Goal: Use online tool/utility: Use online tool/utility

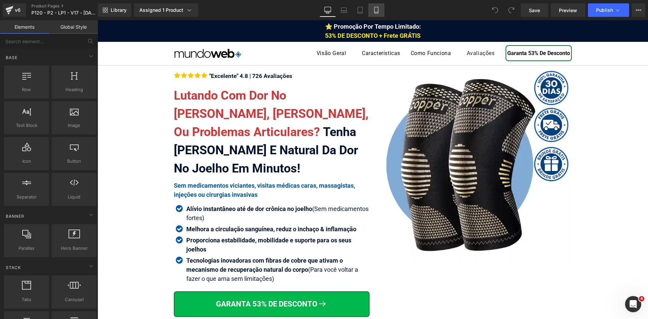
click at [375, 9] on icon at bounding box center [376, 10] width 7 height 7
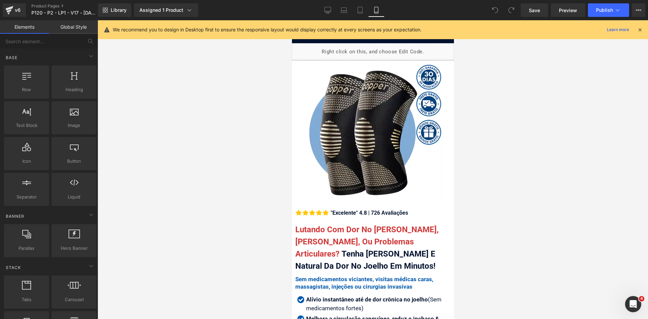
click at [641, 31] on icon at bounding box center [640, 30] width 6 height 6
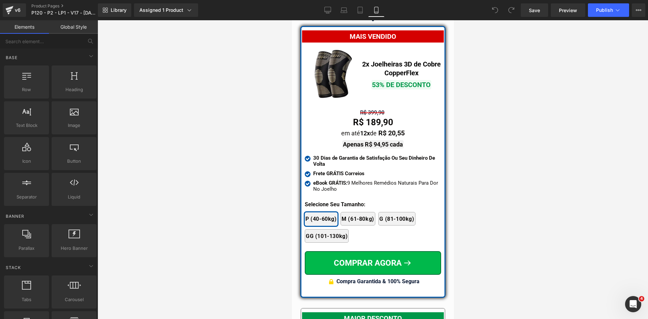
scroll to position [5940, 0]
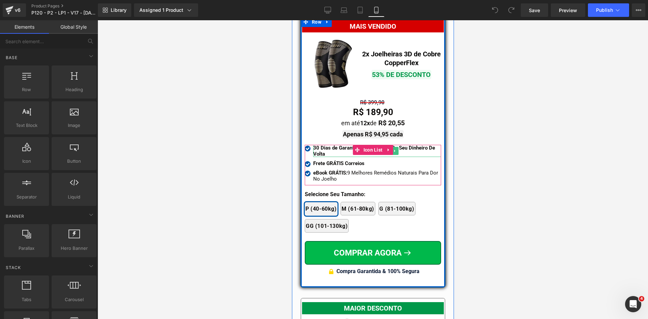
click at [341, 145] on strong "30 Dias de Garantia de Satisfação Ou Seu Dinheiro De Volta" at bounding box center [374, 151] width 122 height 12
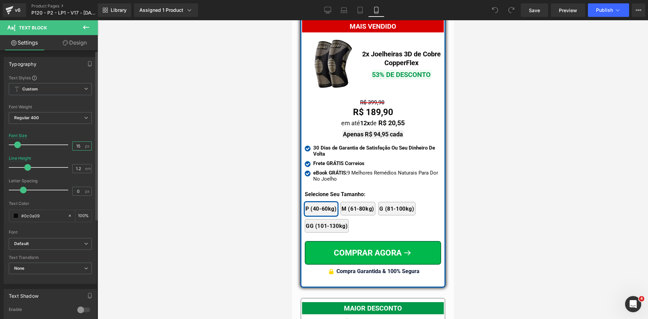
click at [61, 143] on div "Font Size 15 px" at bounding box center [50, 144] width 83 height 23
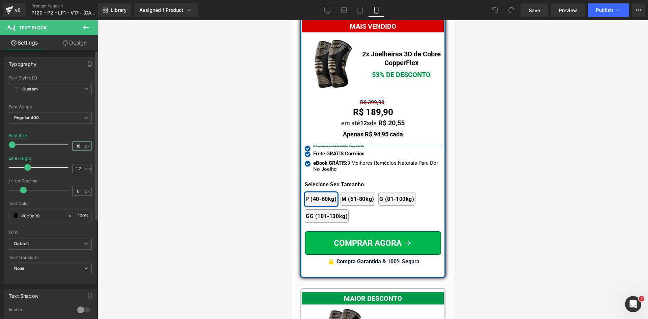
click at [74, 145] on input "16" at bounding box center [79, 146] width 12 height 8
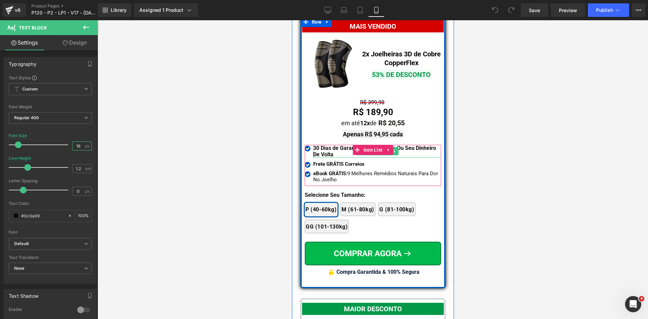
type input "16"
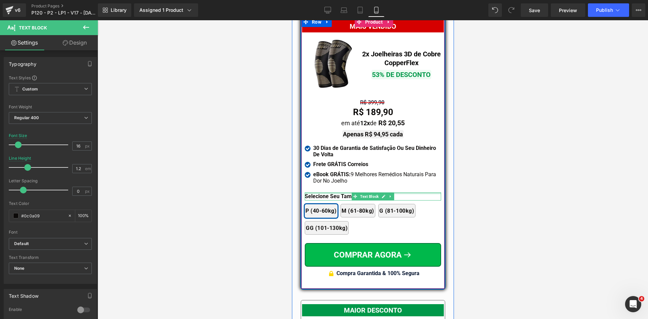
click at [314, 192] on div at bounding box center [372, 193] width 136 height 2
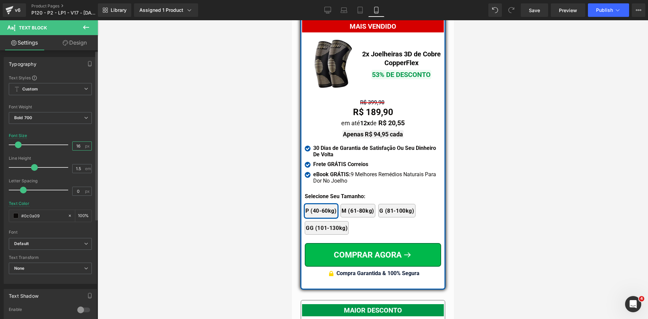
drag, startPoint x: 78, startPoint y: 147, endPoint x: 71, endPoint y: 144, distance: 7.5
click at [73, 144] on input "16" at bounding box center [79, 146] width 12 height 8
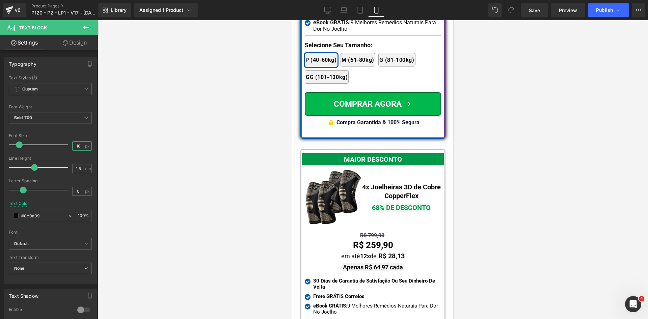
scroll to position [6210, 0]
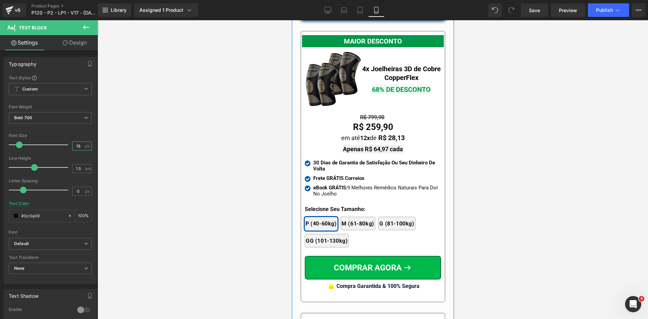
type input "18"
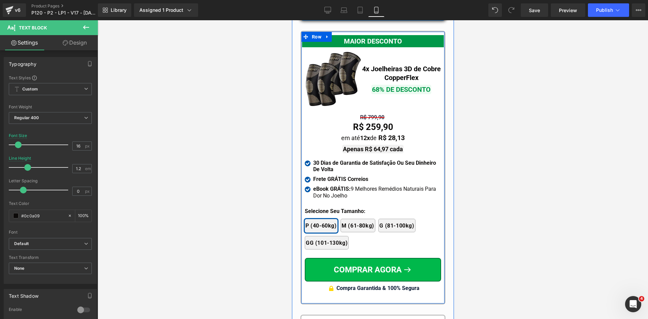
click at [292, 20] on div at bounding box center [292, 20] width 0 height 0
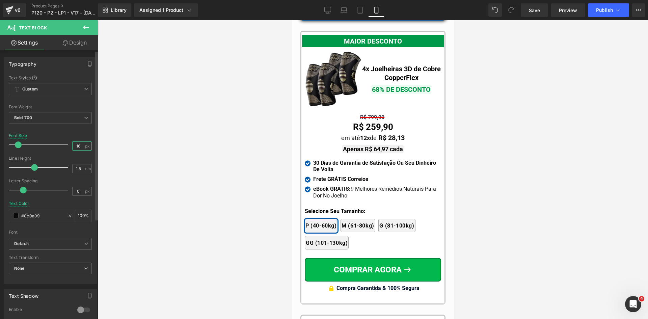
drag, startPoint x: 79, startPoint y: 145, endPoint x: 55, endPoint y: 145, distance: 24.0
click at [55, 145] on div "Font Size 16 px" at bounding box center [50, 144] width 83 height 23
type input "18"
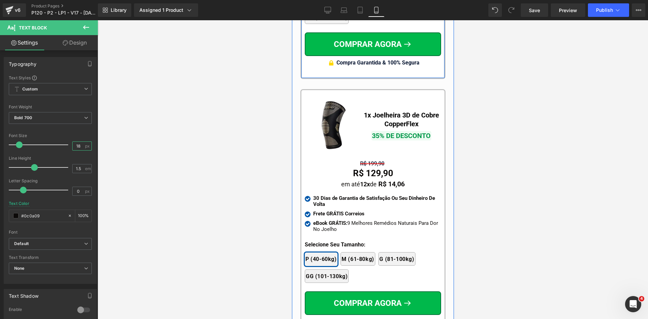
scroll to position [6447, 0]
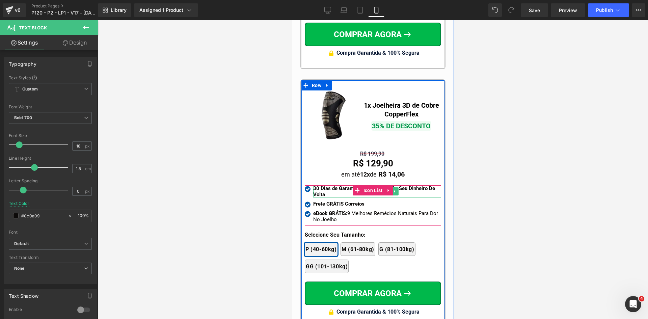
click at [321, 185] on strong "30 Dias de Garantia de Satisfação Ou Seu Dinheiro De Volta" at bounding box center [374, 191] width 122 height 12
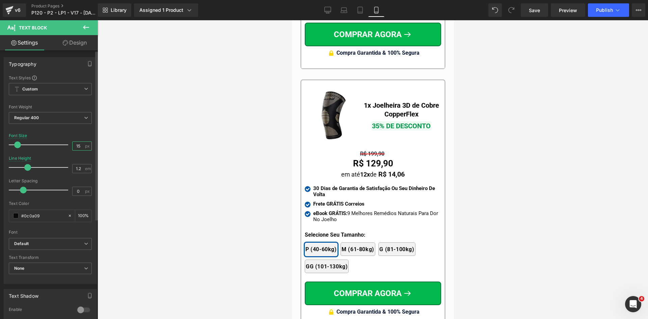
drag, startPoint x: 72, startPoint y: 145, endPoint x: 62, endPoint y: 144, distance: 9.1
click at [63, 144] on div "Font Size 15 px" at bounding box center [50, 144] width 83 height 23
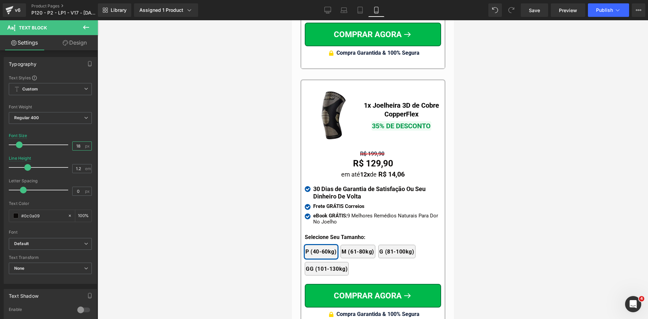
type input "18"
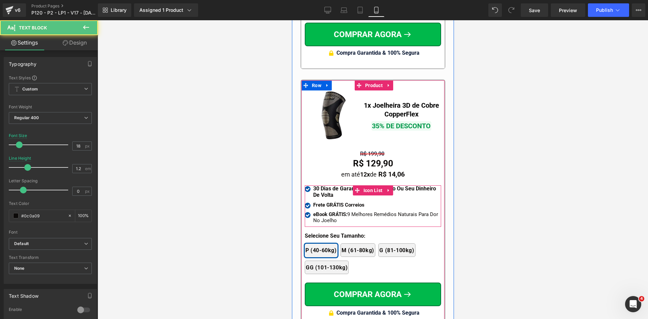
click at [325, 202] on b "Frete GRÁTIS Correios" at bounding box center [338, 205] width 51 height 6
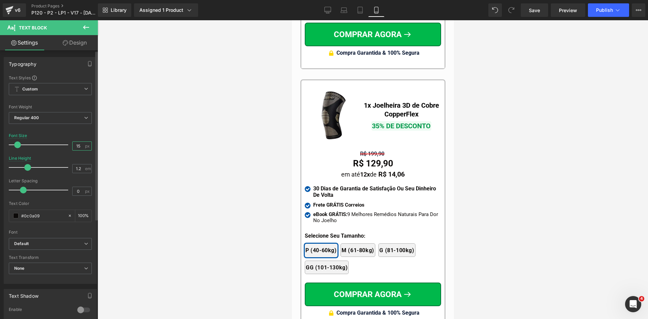
drag, startPoint x: 78, startPoint y: 144, endPoint x: 53, endPoint y: 144, distance: 25.0
click at [53, 144] on div "Font Size 15 px" at bounding box center [50, 144] width 83 height 23
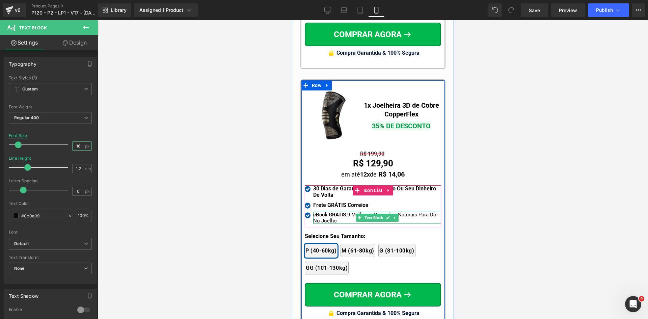
type input "16"
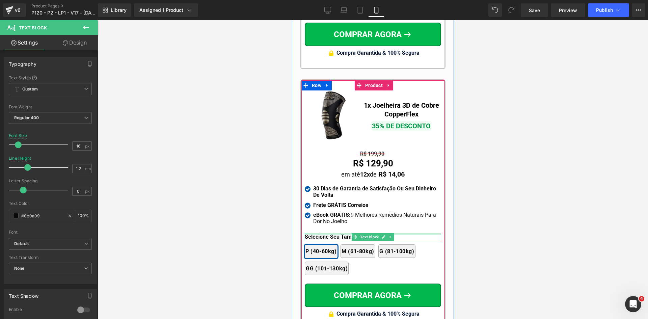
click at [321, 233] on div at bounding box center [372, 234] width 136 height 2
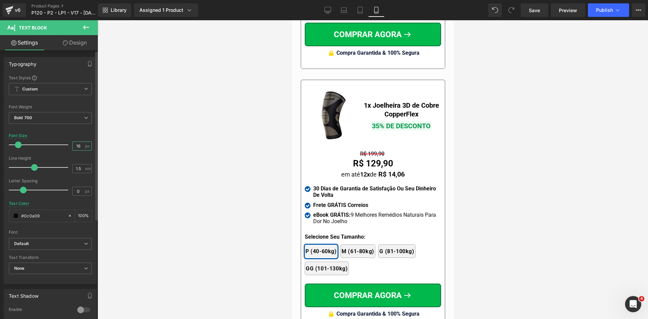
drag, startPoint x: 80, startPoint y: 144, endPoint x: 55, endPoint y: 143, distance: 24.3
click at [55, 143] on div "Font Size 16 px" at bounding box center [50, 144] width 83 height 23
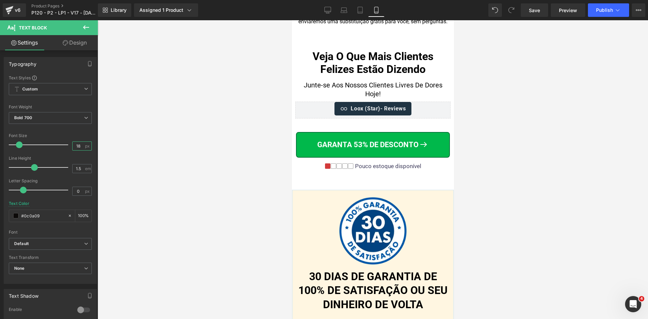
scroll to position [6953, 0]
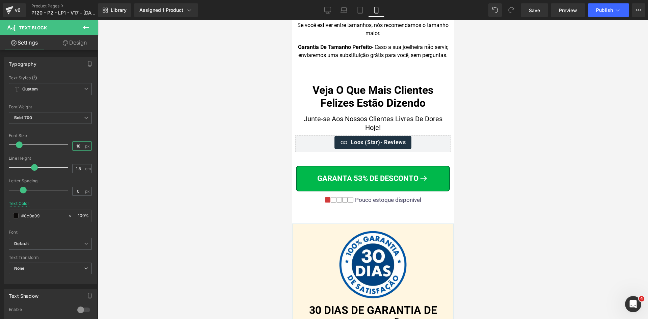
type input "18"
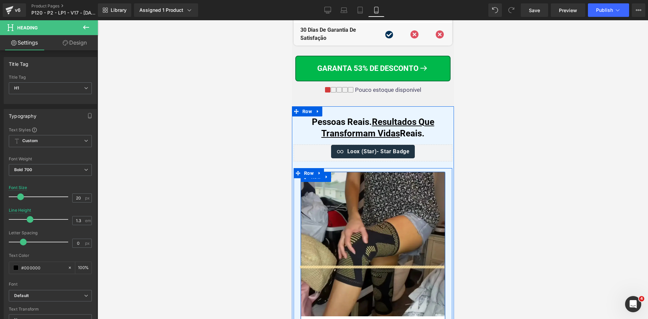
scroll to position [3814, 0]
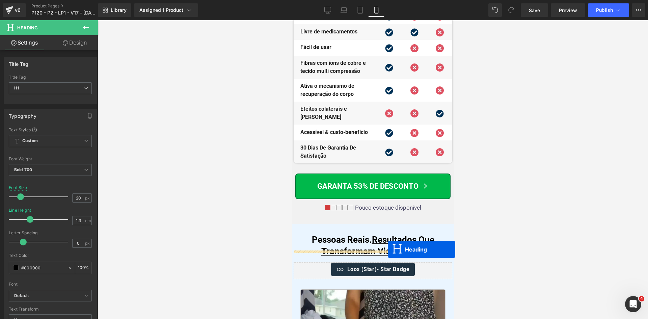
drag, startPoint x: 369, startPoint y: 209, endPoint x: 387, endPoint y: 249, distance: 44.7
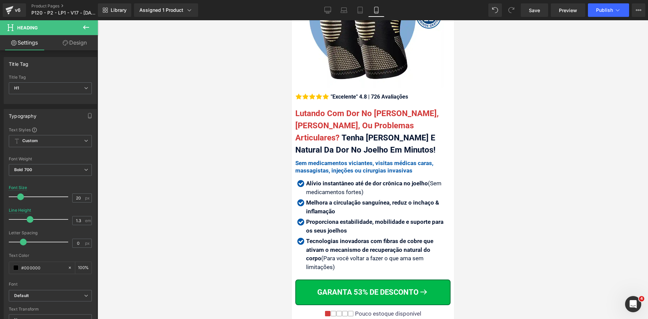
scroll to position [203, 0]
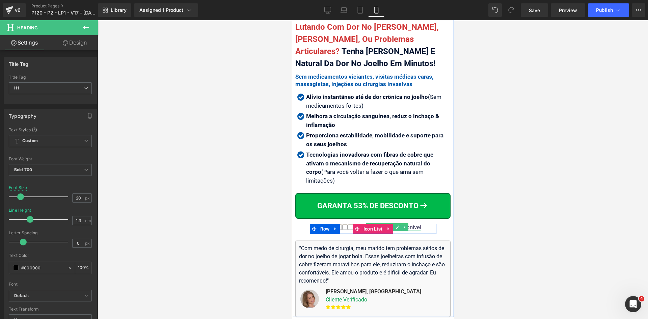
click at [409, 224] on div "Pouco estoque disponível" at bounding box center [387, 227] width 68 height 7
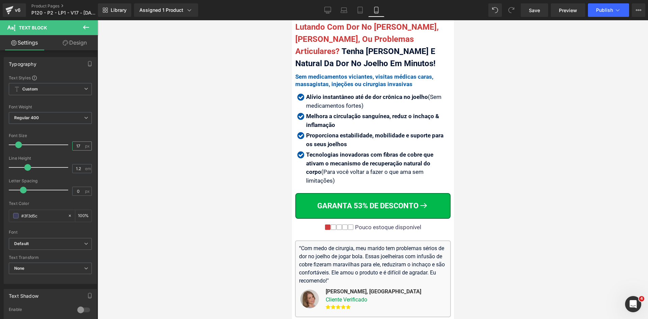
drag, startPoint x: 72, startPoint y: 143, endPoint x: 145, endPoint y: 145, distance: 74.0
click at [98, 148] on div "Heading You are previewing how the will restyle your page. You can not edit Ele…" at bounding box center [324, 165] width 648 height 330
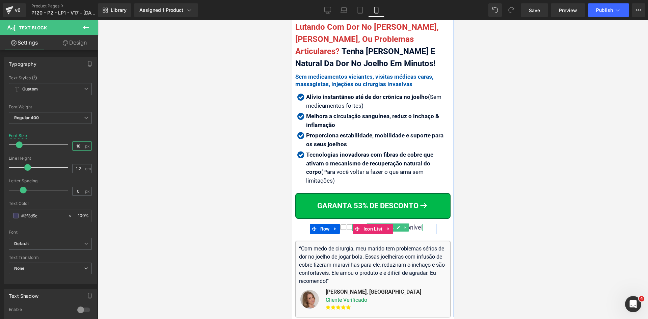
type input "18"
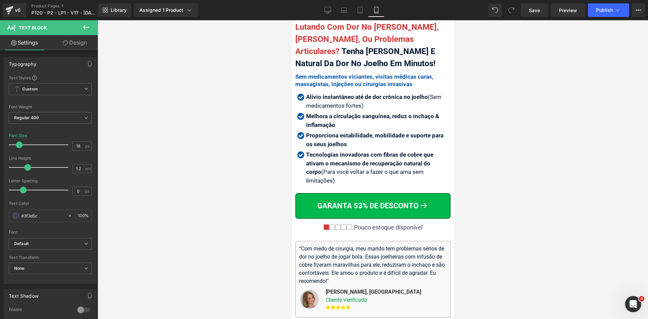
click at [500, 214] on div at bounding box center [373, 169] width 550 height 299
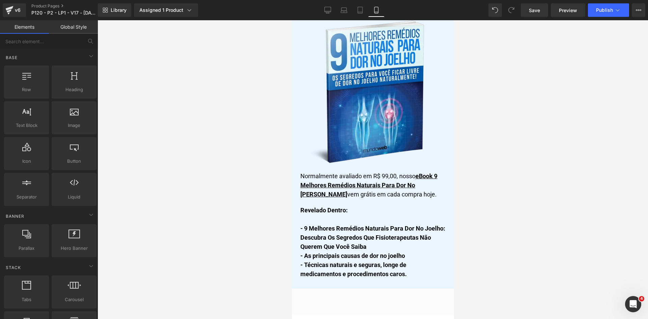
scroll to position [5684, 0]
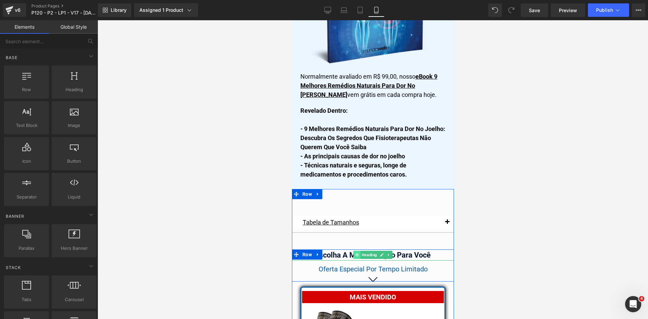
click at [355, 253] on icon at bounding box center [357, 255] width 4 height 4
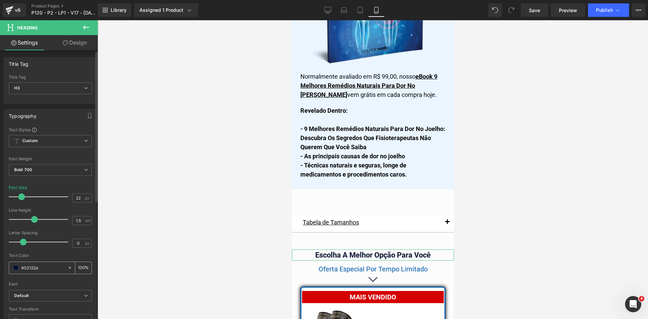
click at [41, 269] on input "#02122e" at bounding box center [42, 267] width 43 height 7
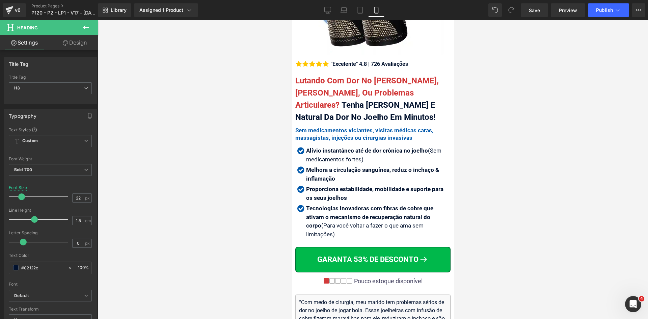
scroll to position [203, 0]
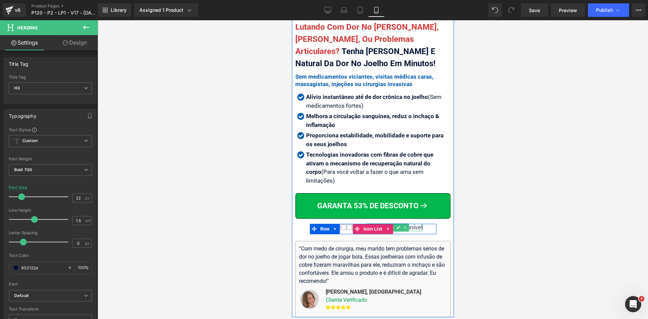
drag, startPoint x: 409, startPoint y: 214, endPoint x: 386, endPoint y: 217, distance: 23.5
click at [409, 224] on div "Pouco estoque disponível" at bounding box center [387, 227] width 70 height 7
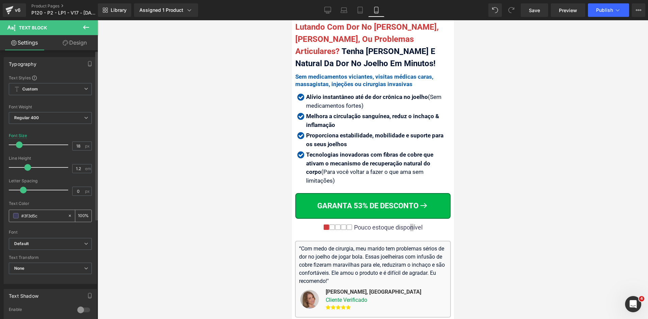
click at [44, 217] on input "#3f3d5c" at bounding box center [42, 215] width 43 height 7
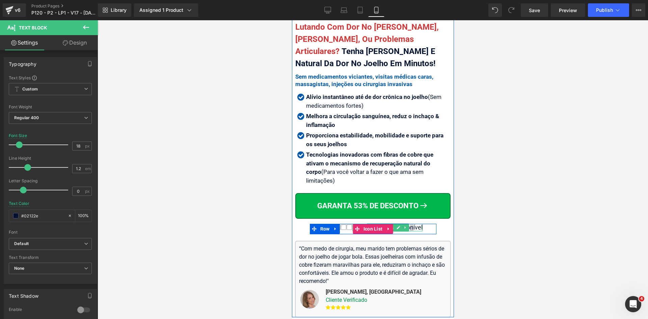
type input "#02122e"
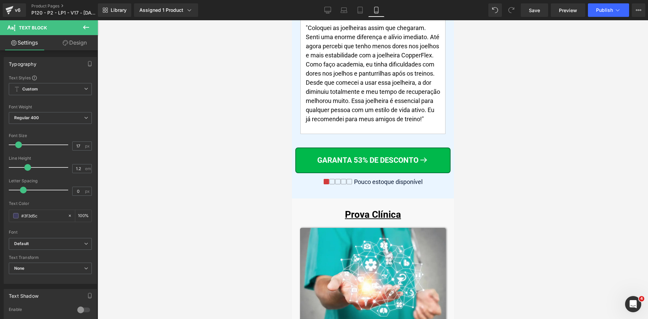
scroll to position [5360, 0]
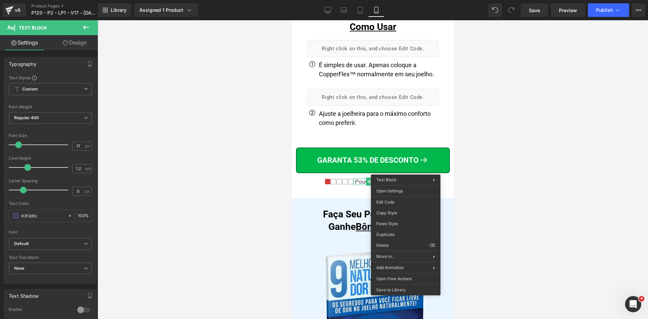
drag, startPoint x: 686, startPoint y: 242, endPoint x: 419, endPoint y: 122, distance: 292.6
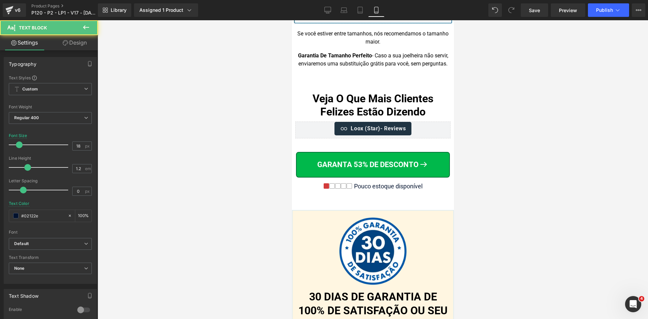
scroll to position [7858, 0]
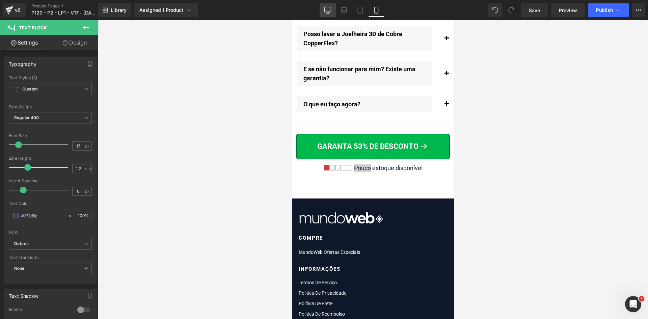
click at [329, 9] on icon at bounding box center [327, 10] width 7 height 7
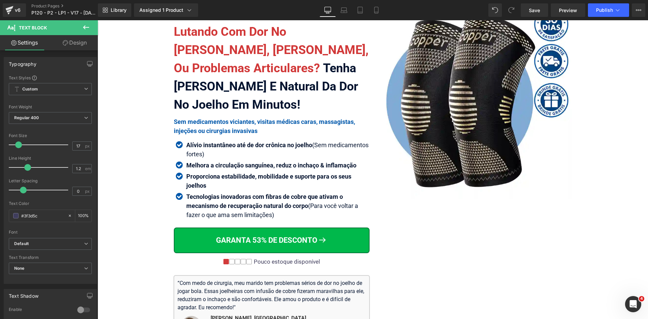
scroll to position [101, 0]
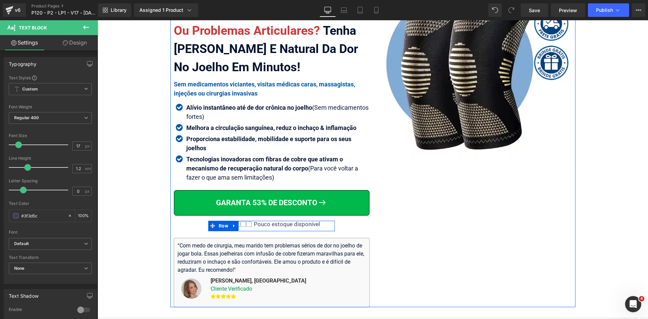
click at [311, 223] on div "Pouco estoque disponível" at bounding box center [286, 224] width 68 height 7
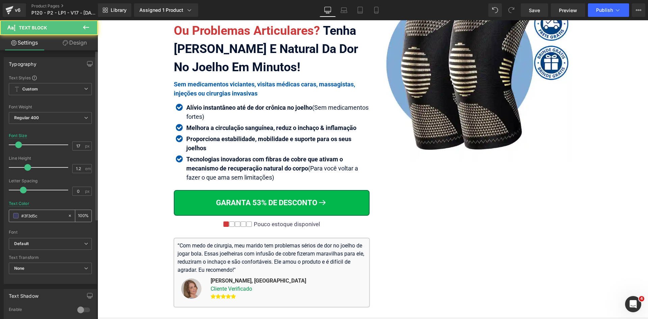
click at [43, 218] on input "#3f3d5c" at bounding box center [42, 215] width 43 height 7
type input "#02122e"
drag, startPoint x: 73, startPoint y: 146, endPoint x: 86, endPoint y: 146, distance: 13.2
click at [86, 146] on div "17 px" at bounding box center [82, 145] width 20 height 9
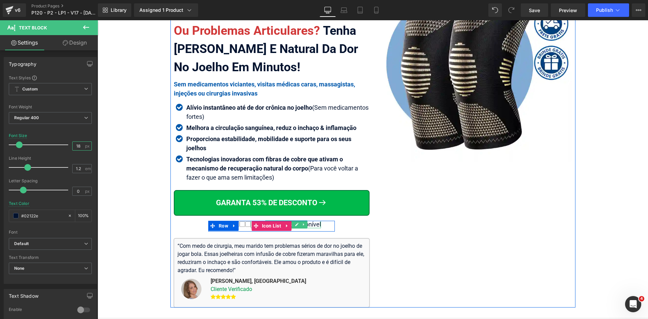
type input "18"
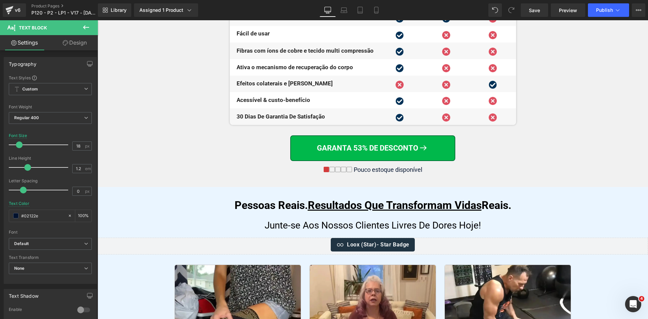
scroll to position [3156, 0]
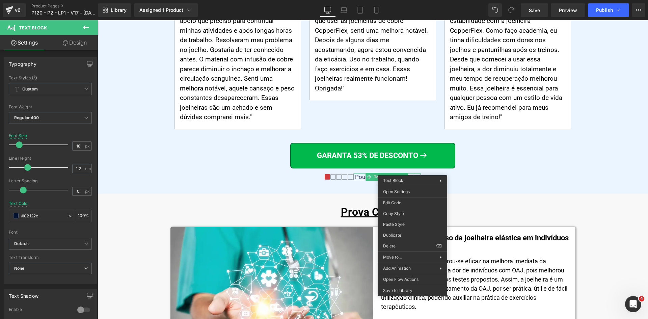
drag, startPoint x: 502, startPoint y: 242, endPoint x: 415, endPoint y: 126, distance: 144.9
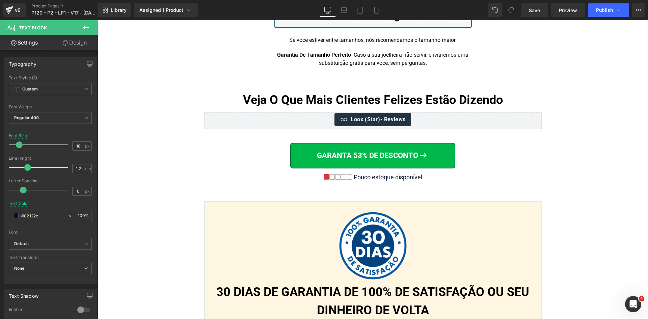
scroll to position [5209, 0]
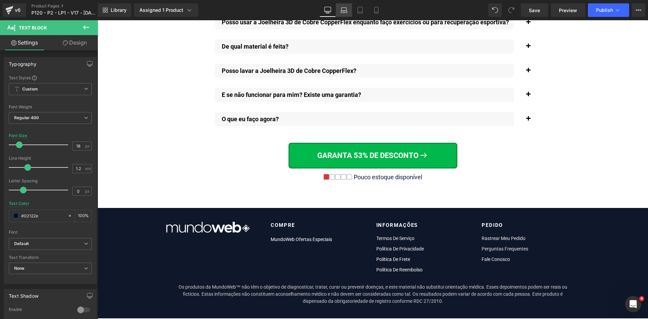
click at [346, 11] on icon at bounding box center [344, 10] width 7 height 7
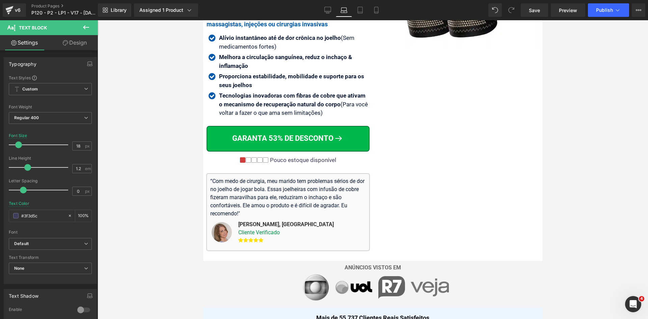
scroll to position [203, 0]
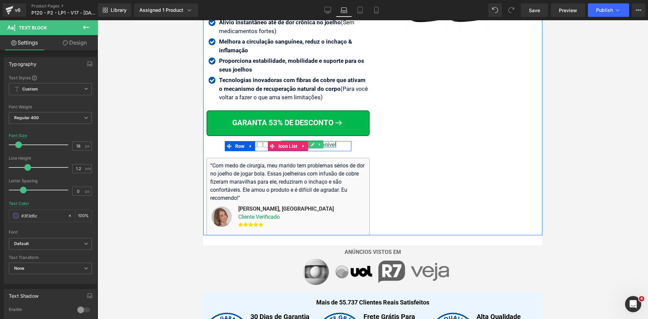
click at [324, 146] on div at bounding box center [302, 147] width 68 height 2
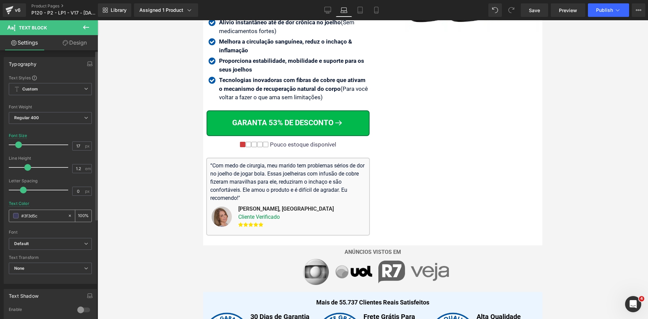
click at [45, 217] on input "#3f3d5c" at bounding box center [42, 215] width 43 height 7
paste input "02122e"
type input "#02122e"
drag, startPoint x: 77, startPoint y: 145, endPoint x: 62, endPoint y: 145, distance: 14.5
click at [62, 145] on div "Font Size 17 px" at bounding box center [50, 144] width 83 height 23
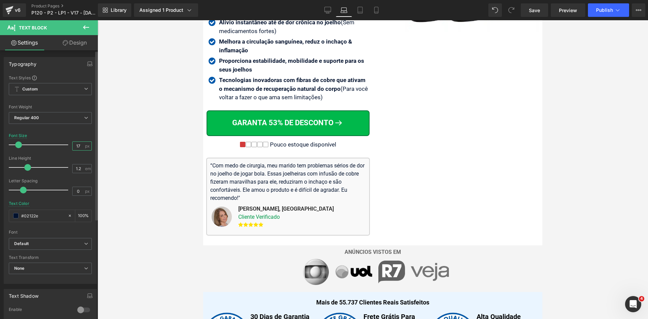
paste input "number"
click at [59, 214] on input "#02122e" at bounding box center [42, 215] width 43 height 7
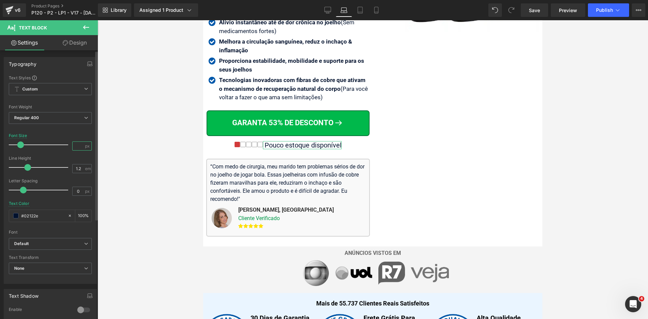
click at [77, 147] on input "number" at bounding box center [79, 146] width 12 height 8
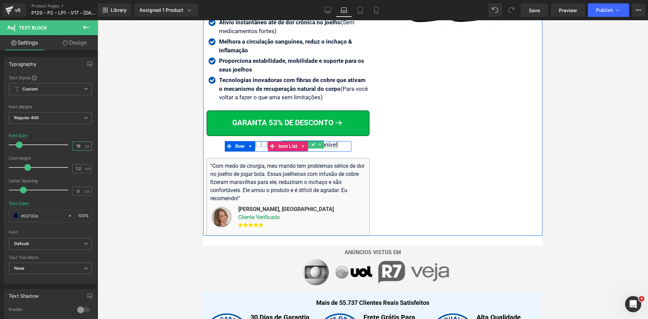
type input "18"
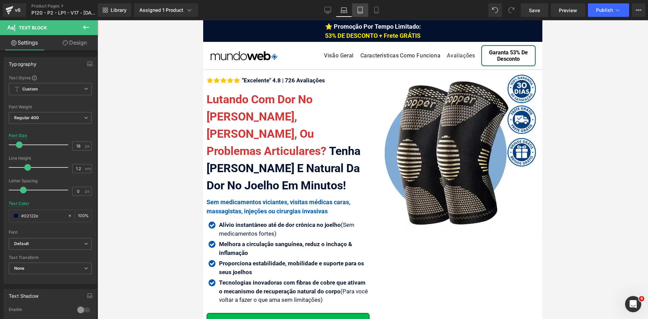
drag, startPoint x: 370, startPoint y: 10, endPoint x: 361, endPoint y: 10, distance: 8.8
click at [366, 10] on div "Desktop Laptop Tablet Mobile" at bounding box center [352, 10] width 65 height 14
click at [361, 10] on icon at bounding box center [360, 10] width 7 height 7
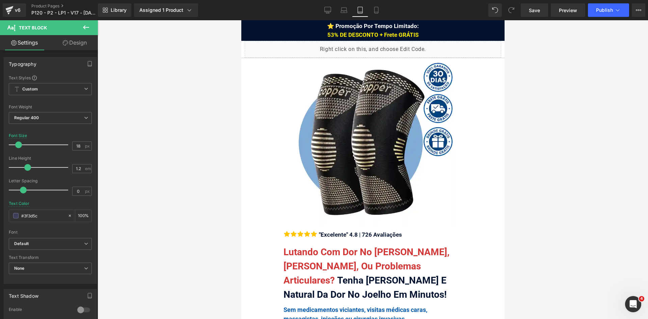
scroll to position [2092, 0]
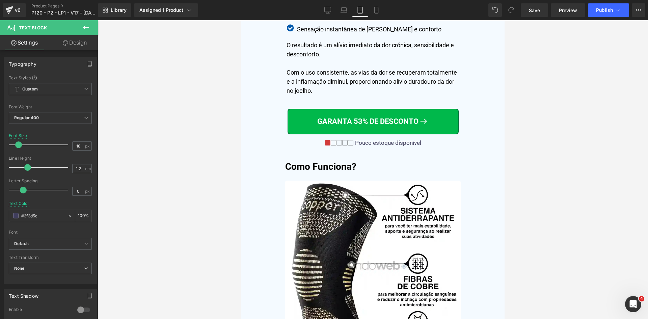
drag, startPoint x: 361, startPoint y: 10, endPoint x: 127, endPoint y: 4, distance: 234.3
click at [361, 10] on icon at bounding box center [360, 10] width 7 height 7
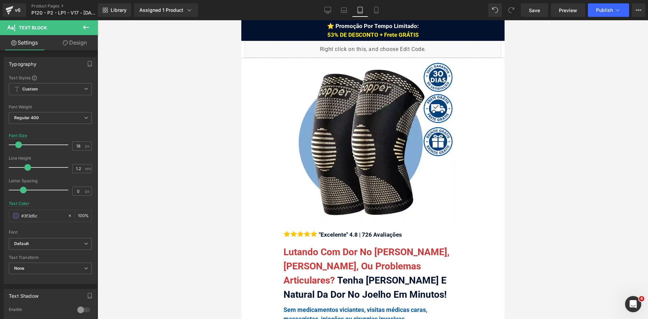
drag, startPoint x: 502, startPoint y: 103, endPoint x: 743, endPoint y: 39, distance: 249.2
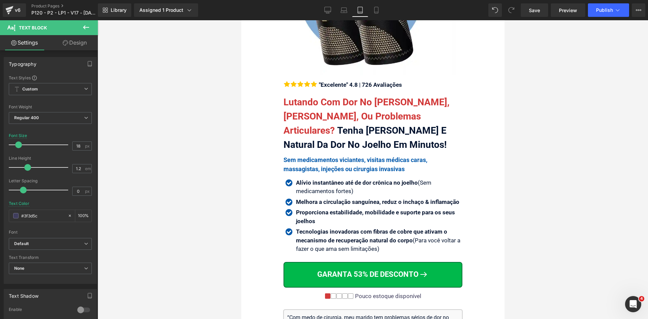
scroll to position [236, 0]
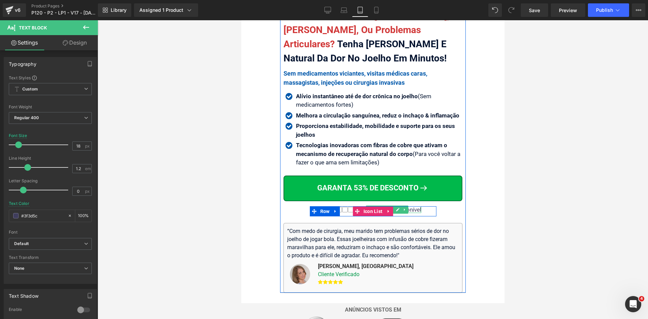
click at [407, 209] on div "Pouco estoque disponível" at bounding box center [387, 209] width 68 height 7
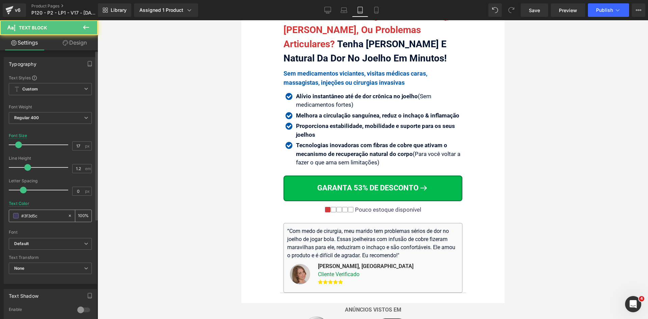
click at [35, 213] on input "#3f3d5c" at bounding box center [42, 215] width 43 height 7
type input "#02122e"
click at [74, 143] on input "17" at bounding box center [79, 146] width 12 height 8
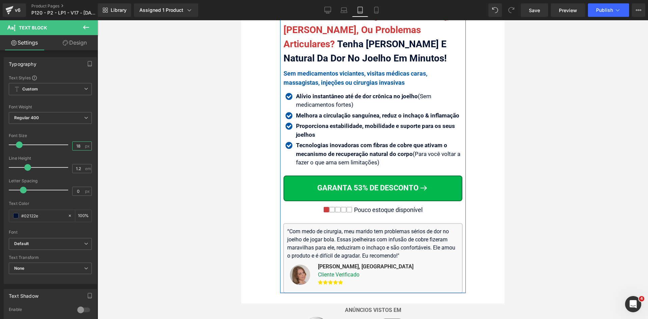
type input "18"
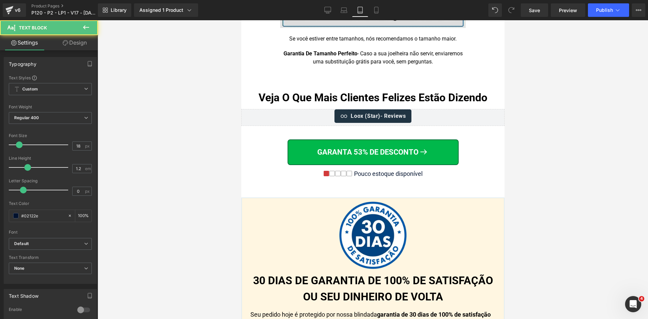
scroll to position [7562, 0]
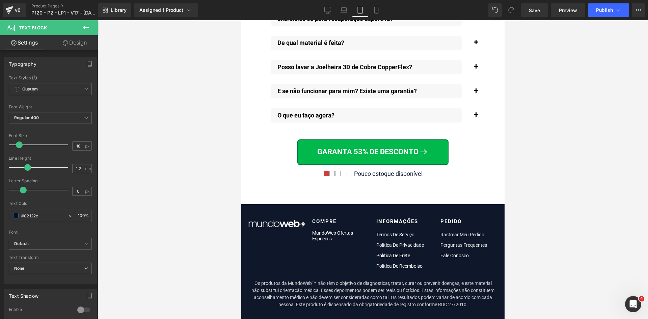
drag, startPoint x: 378, startPoint y: 11, endPoint x: 411, endPoint y: 11, distance: 32.7
click at [378, 11] on icon at bounding box center [376, 10] width 7 height 7
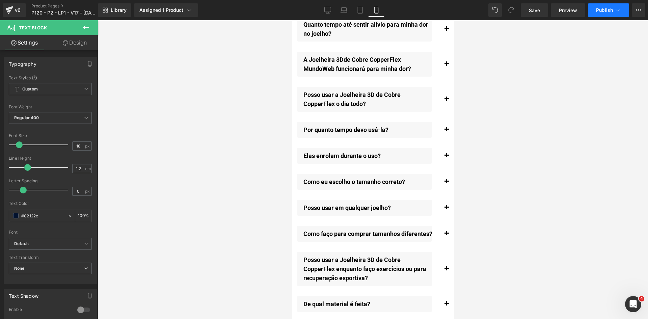
scroll to position [7858, 0]
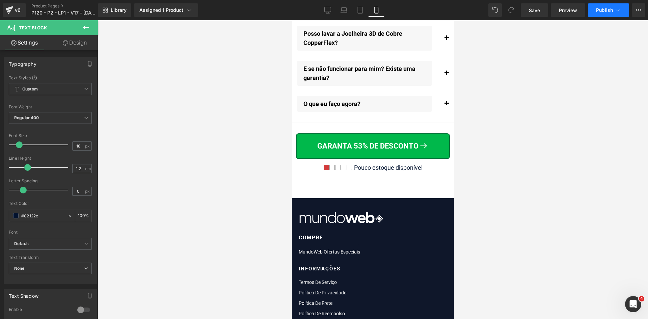
click at [620, 5] on button "Publish" at bounding box center [608, 10] width 41 height 14
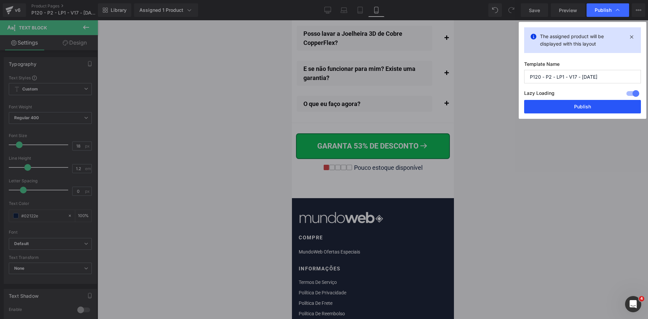
click at [574, 106] on button "Publish" at bounding box center [582, 107] width 117 height 14
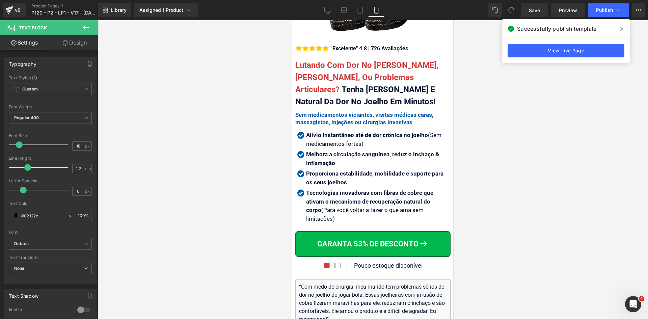
scroll to position [169, 0]
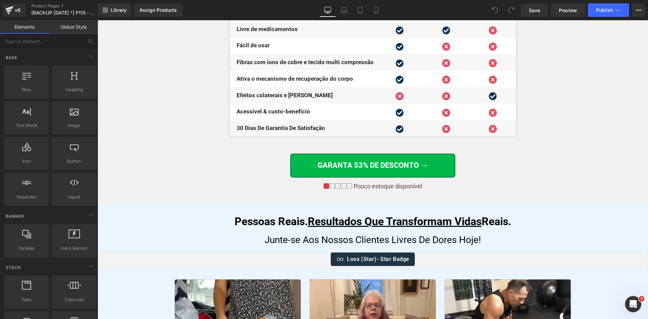
scroll to position [2672, 0]
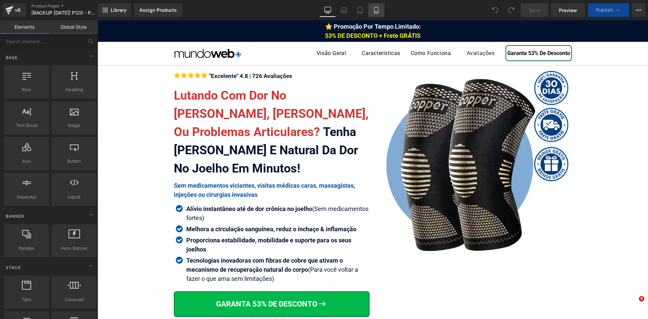
click at [374, 10] on icon at bounding box center [376, 10] width 7 height 7
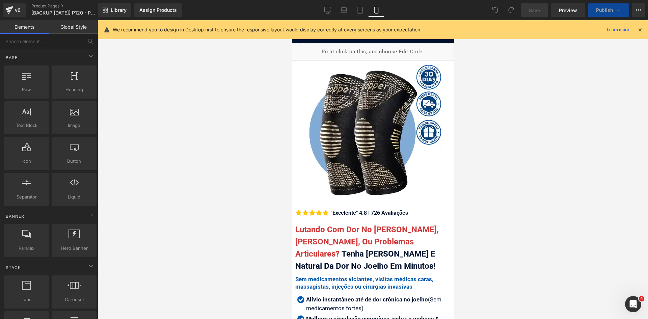
click at [638, 29] on icon at bounding box center [640, 30] width 6 height 6
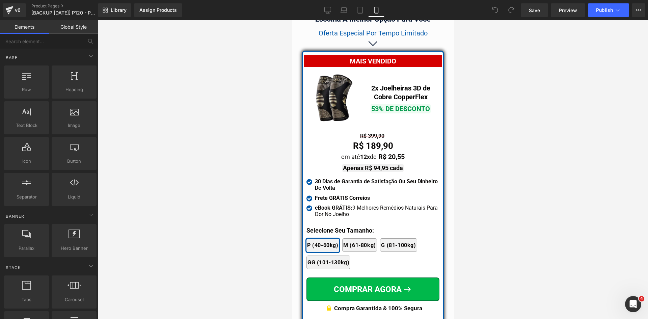
scroll to position [5933, 0]
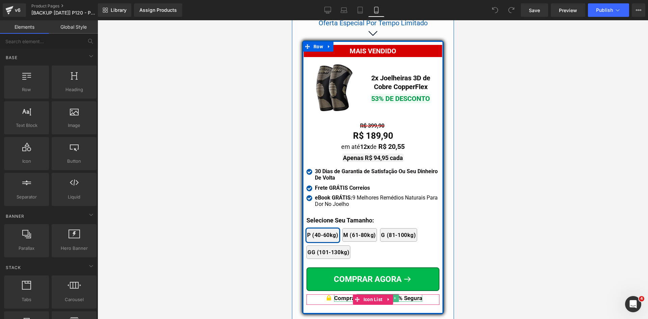
click at [410, 295] on b "Compra Garantida & 100% Segura" at bounding box center [378, 298] width 88 height 7
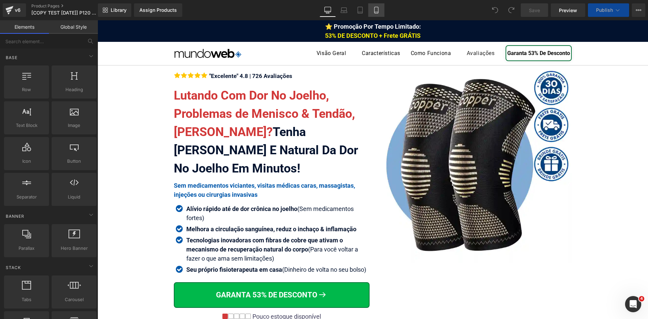
click at [377, 11] on icon at bounding box center [376, 10] width 7 height 7
